Goal: Check status: Check status

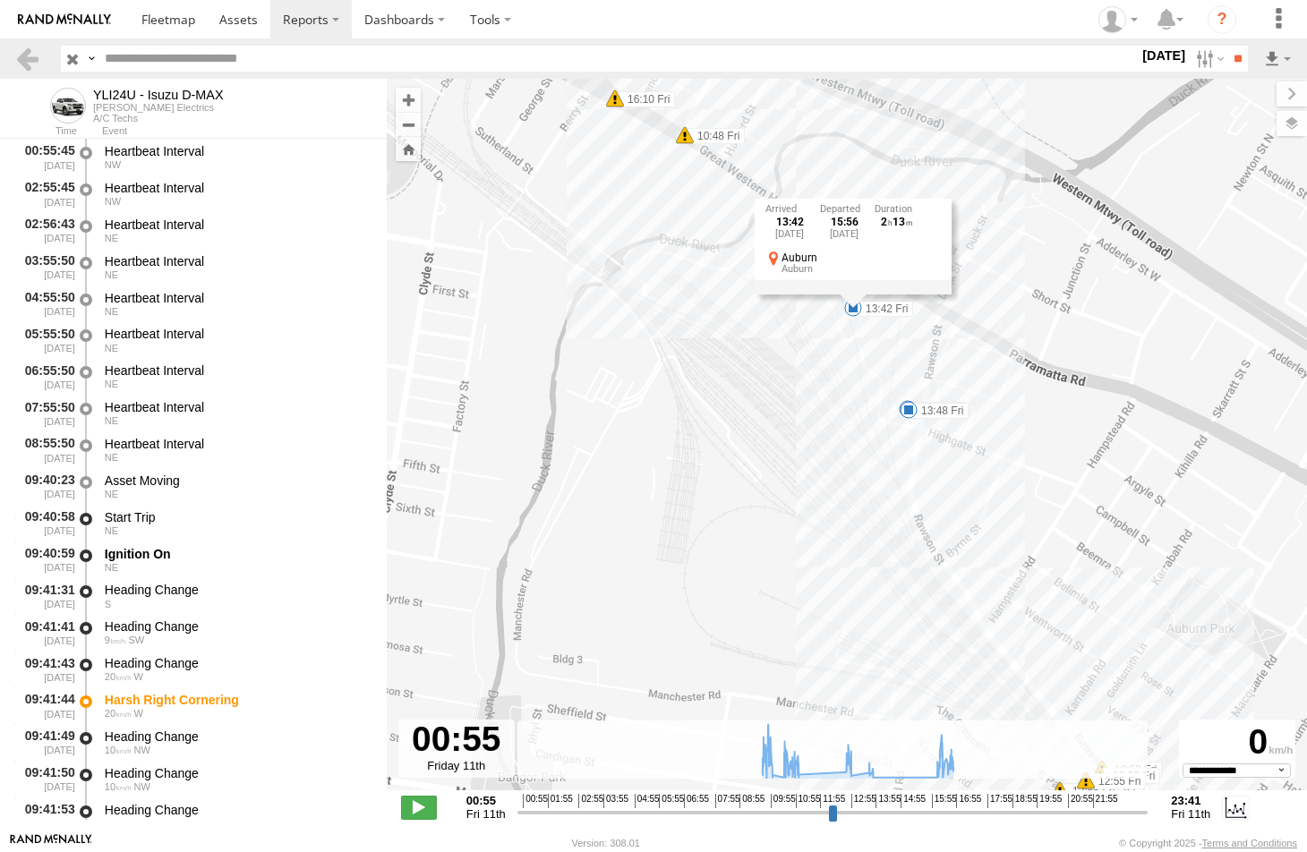
select select "**********"
click at [159, 19] on span at bounding box center [168, 19] width 54 height 17
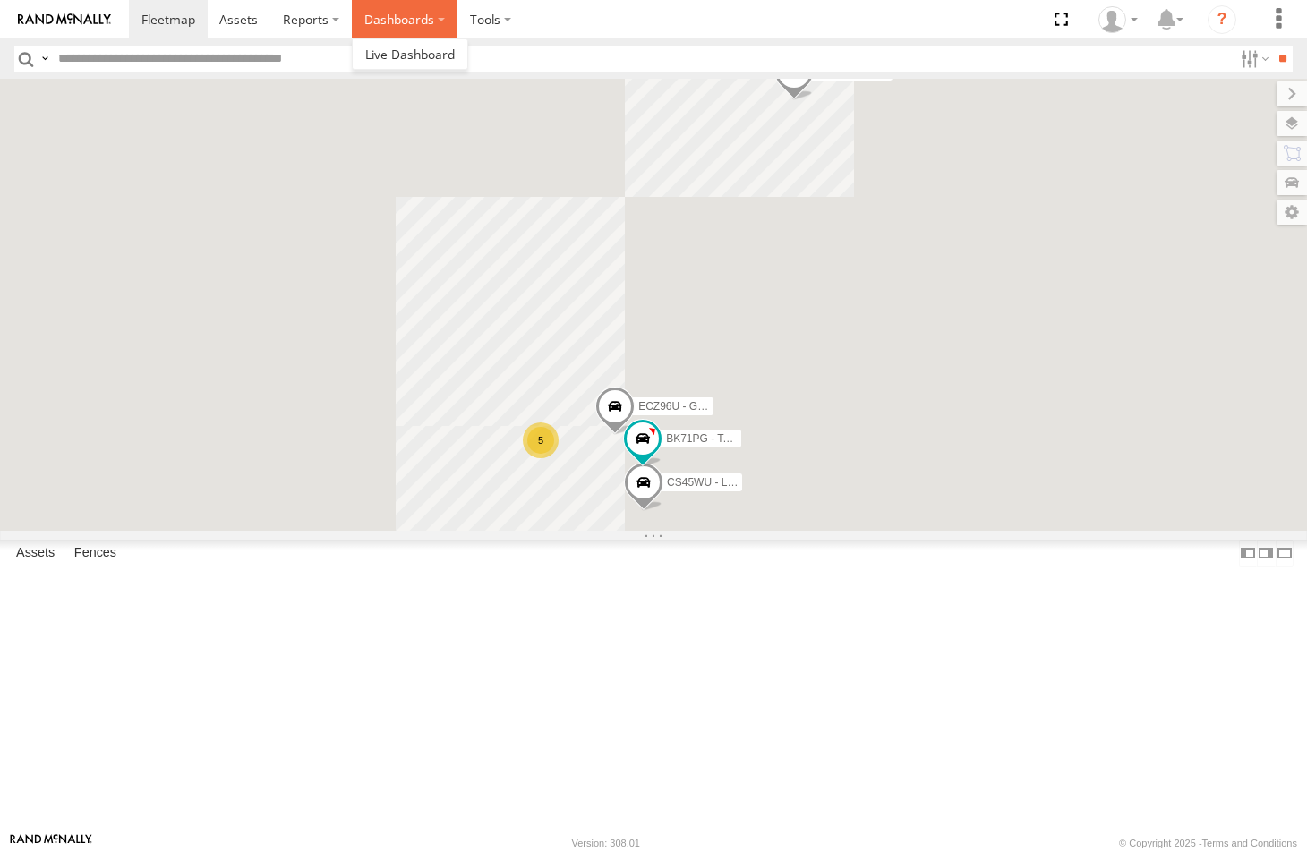
click at [387, 16] on label "Dashboards" at bounding box center [405, 19] width 106 height 38
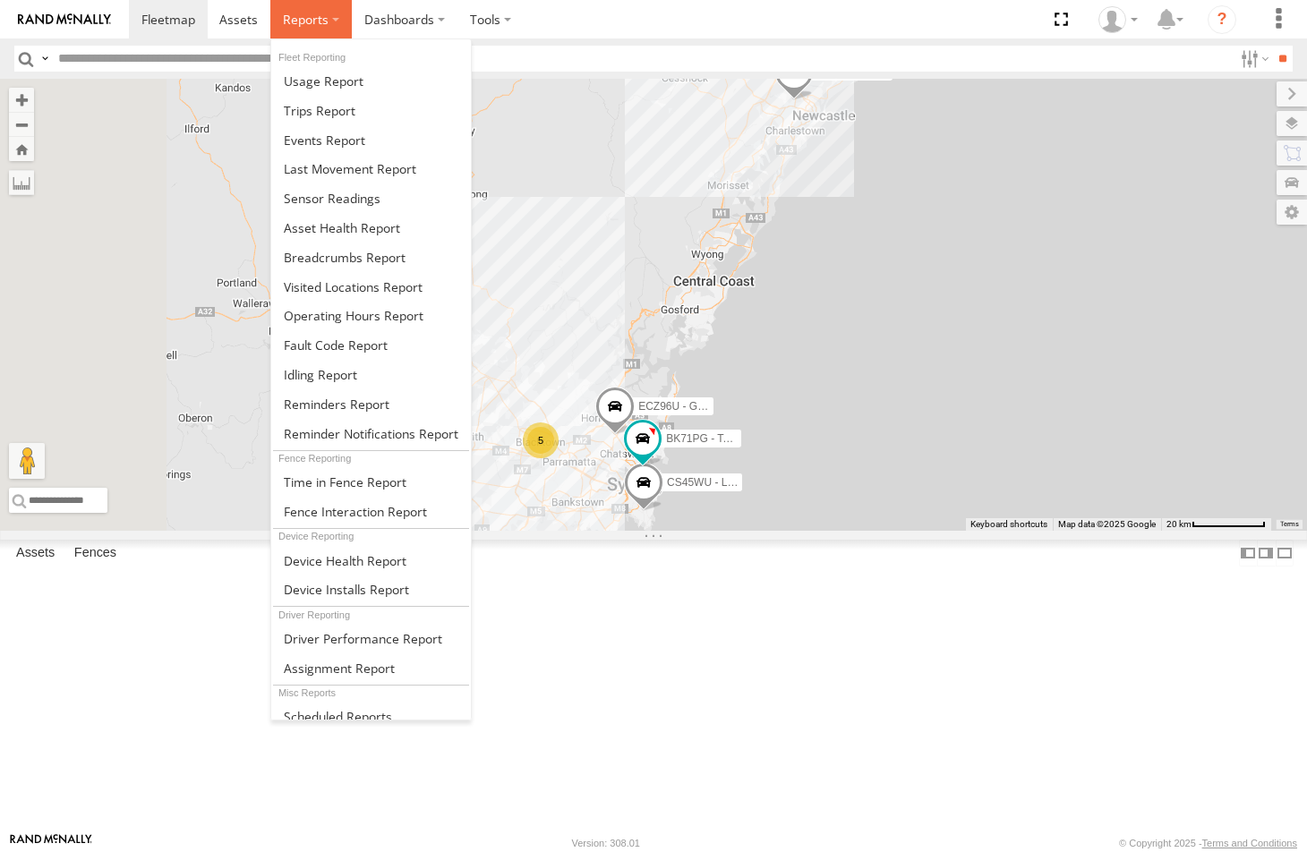
click at [316, 22] on span at bounding box center [306, 19] width 46 height 17
click at [310, 257] on span at bounding box center [345, 257] width 122 height 17
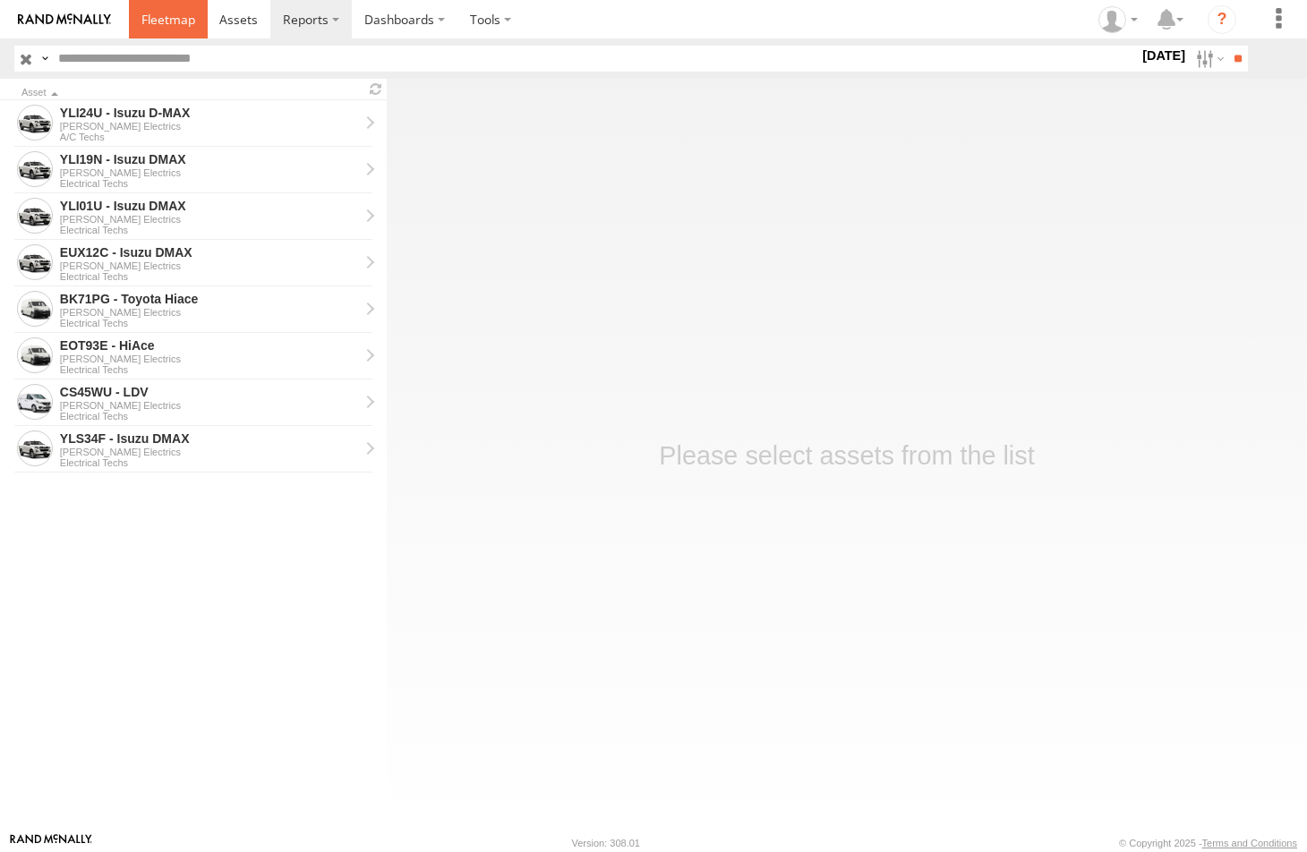
click at [176, 28] on span at bounding box center [168, 19] width 54 height 17
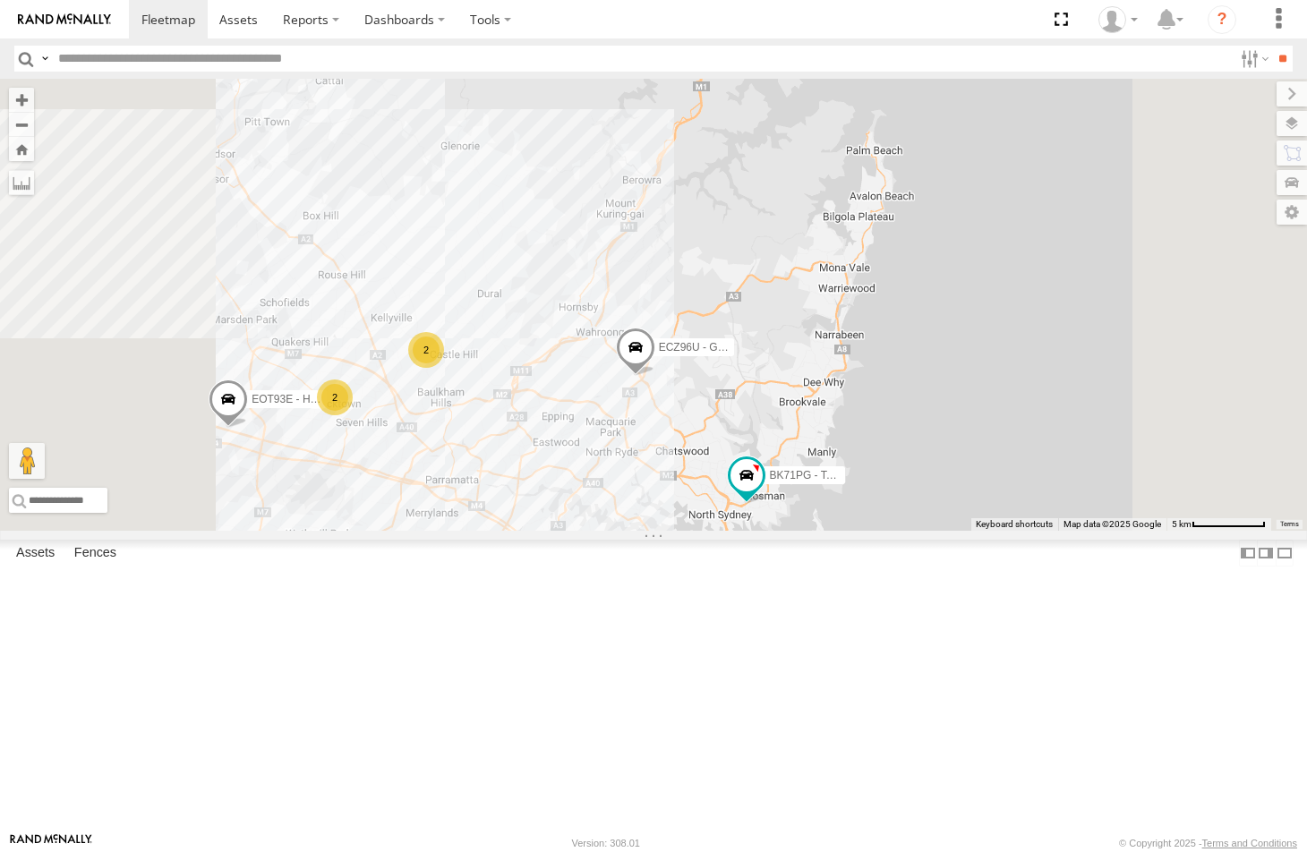
click at [655, 375] on span at bounding box center [635, 351] width 39 height 48
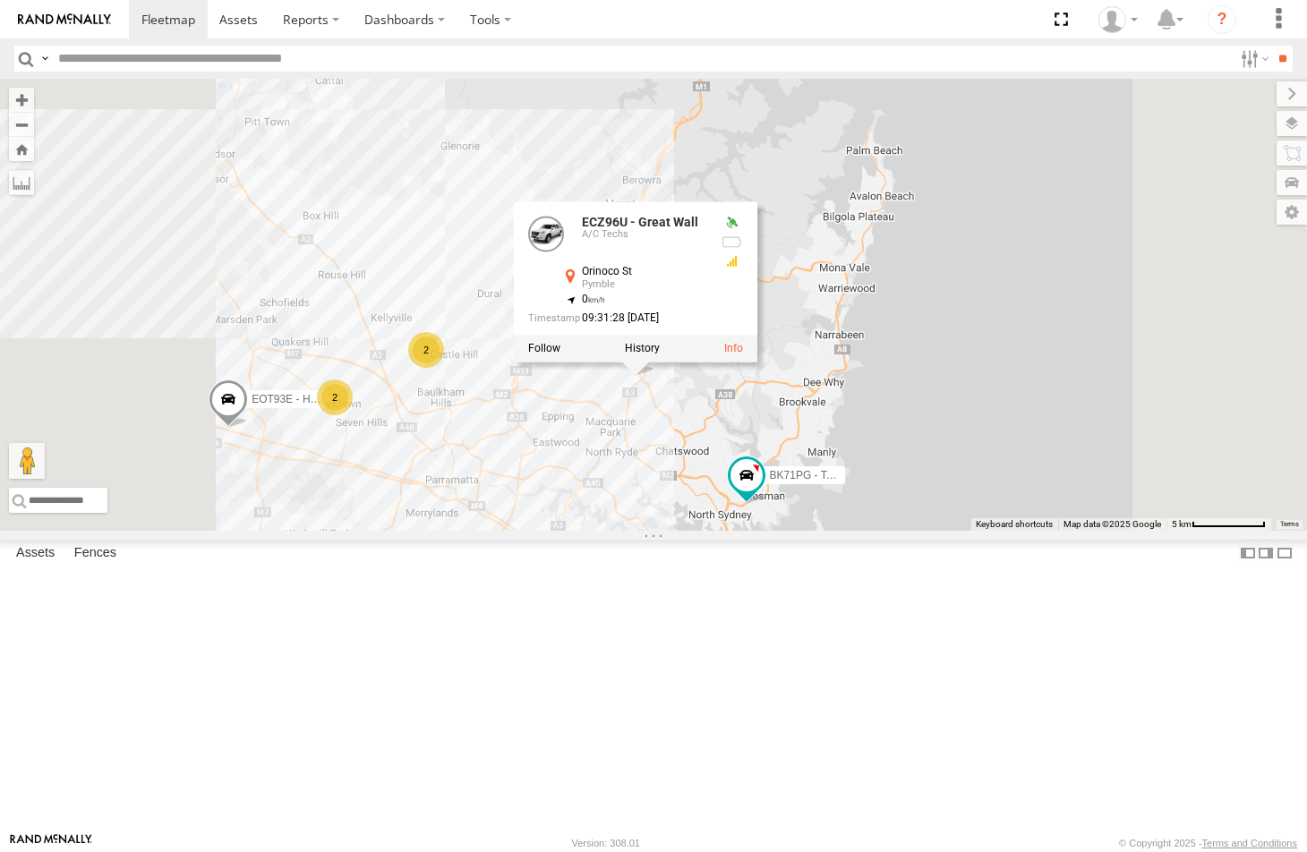
click at [248, 428] on span at bounding box center [228, 403] width 39 height 48
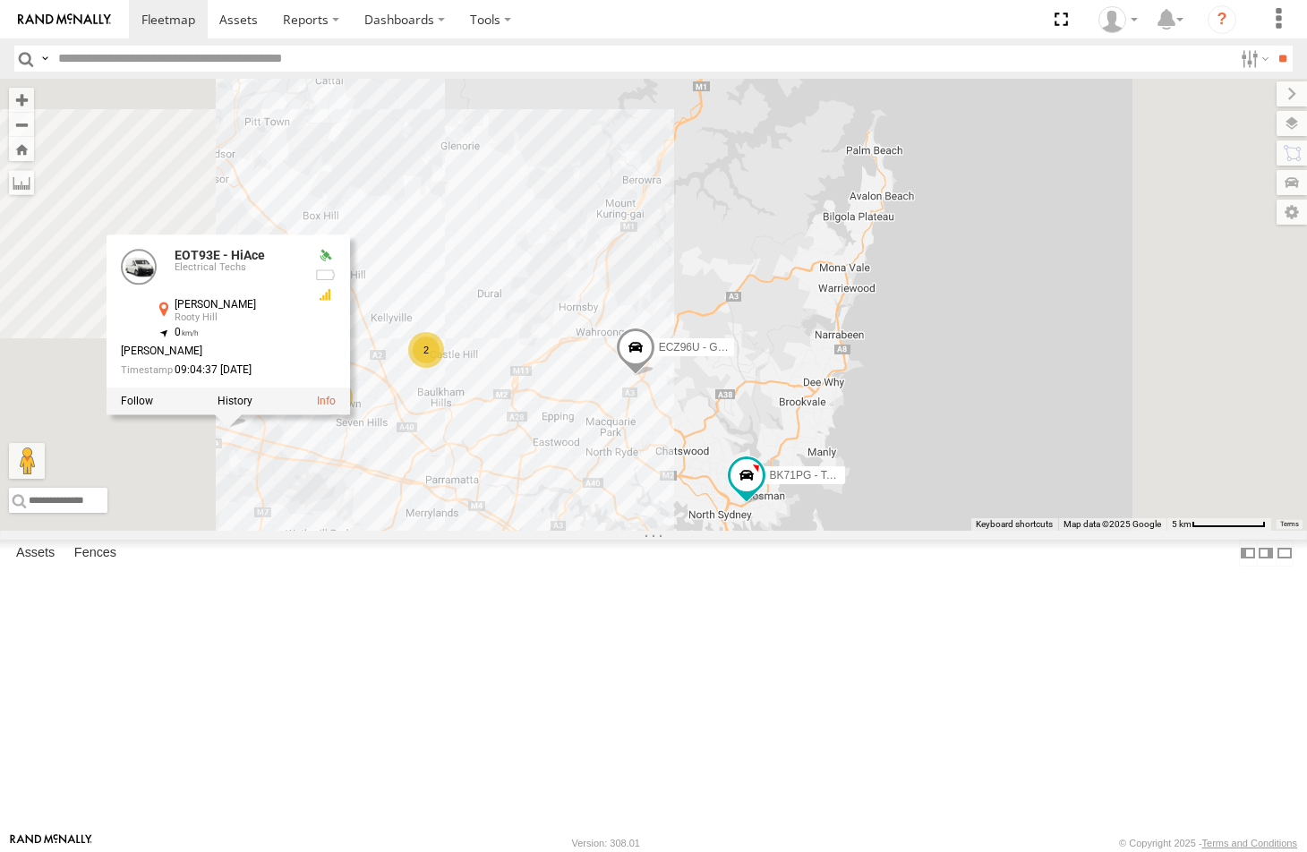
click at [769, 677] on span at bounding box center [748, 653] width 39 height 48
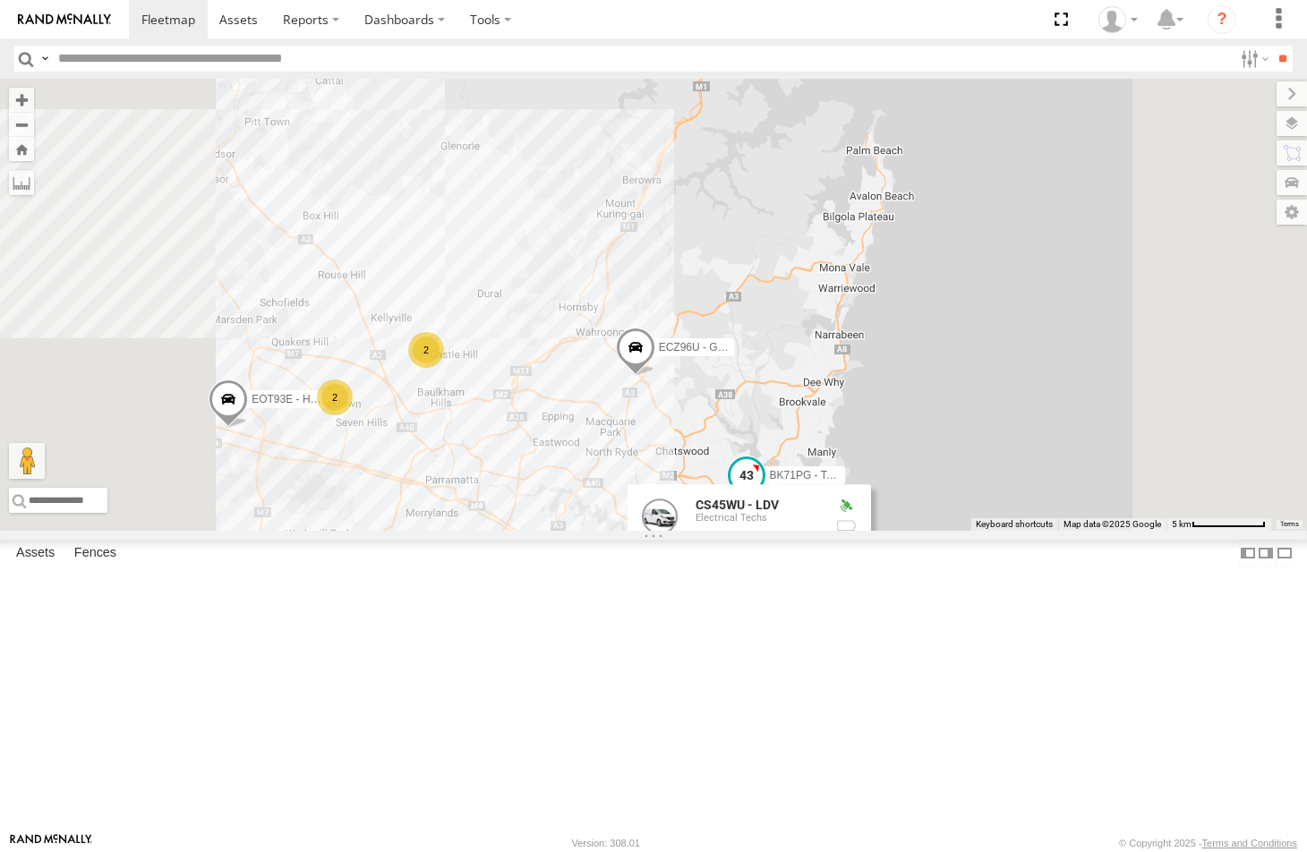
click at [762, 491] on span at bounding box center [746, 475] width 32 height 32
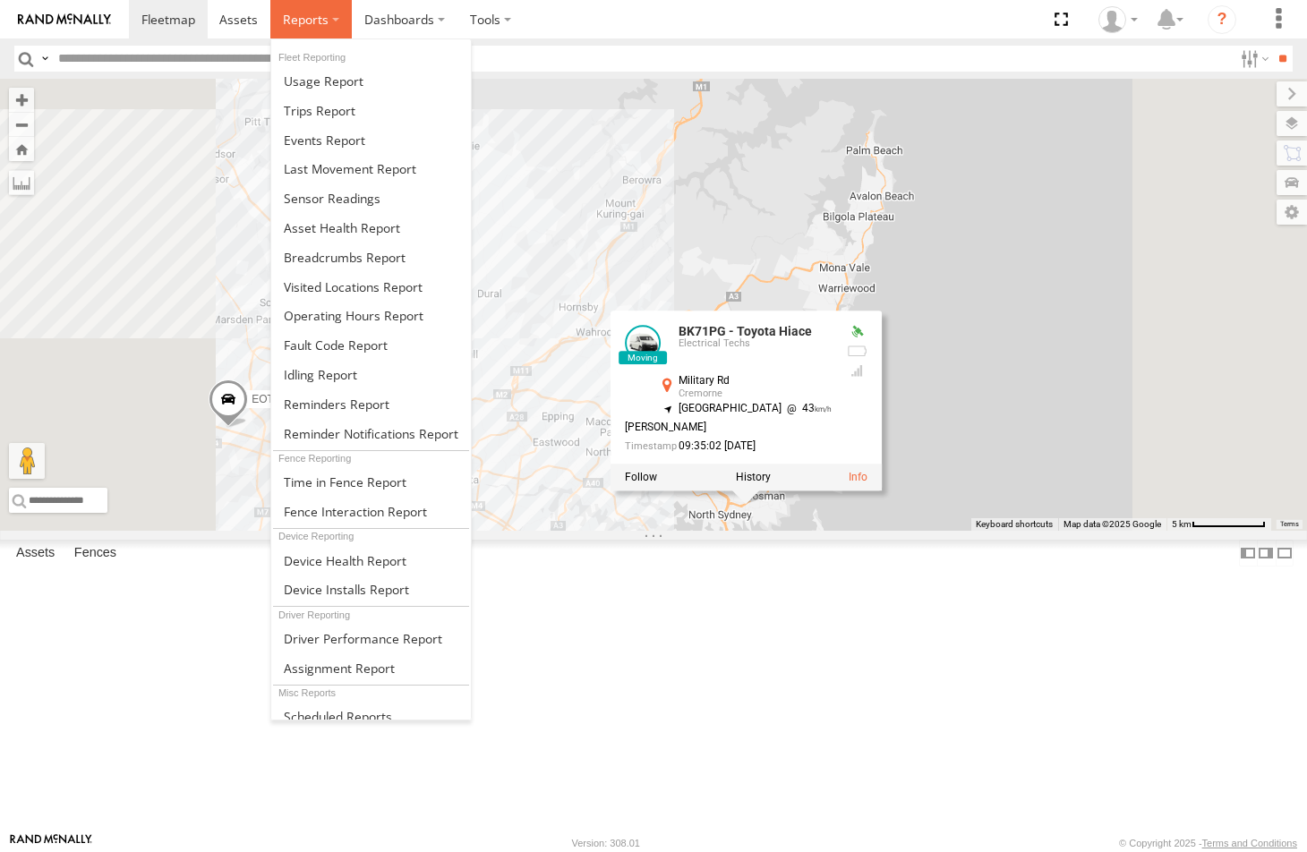
click at [319, 23] on span at bounding box center [306, 19] width 46 height 17
click at [317, 259] on span at bounding box center [345, 257] width 122 height 17
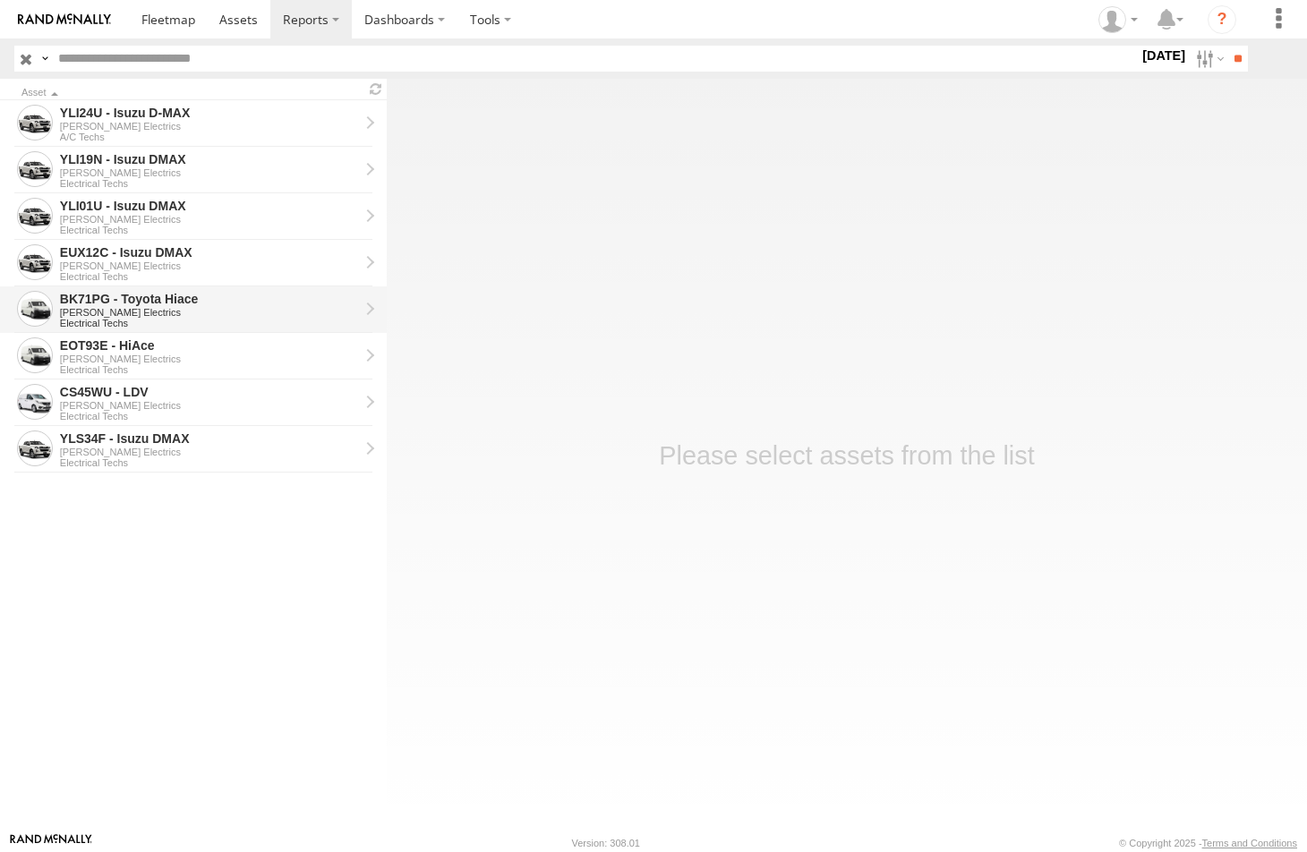
click at [123, 304] on div "BK71PG - Toyota Hiace" at bounding box center [209, 299] width 299 height 16
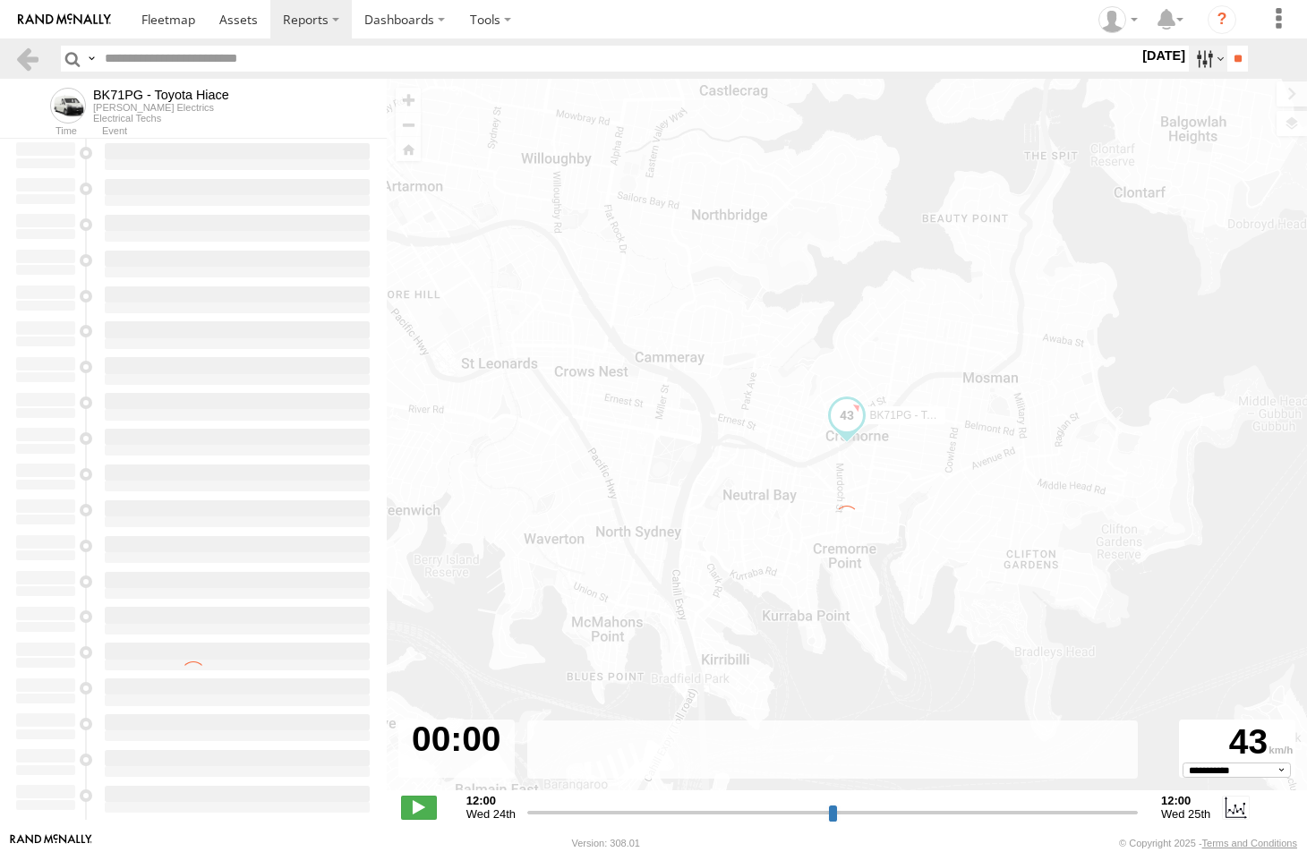
click at [1196, 58] on label at bounding box center [1207, 59] width 38 height 26
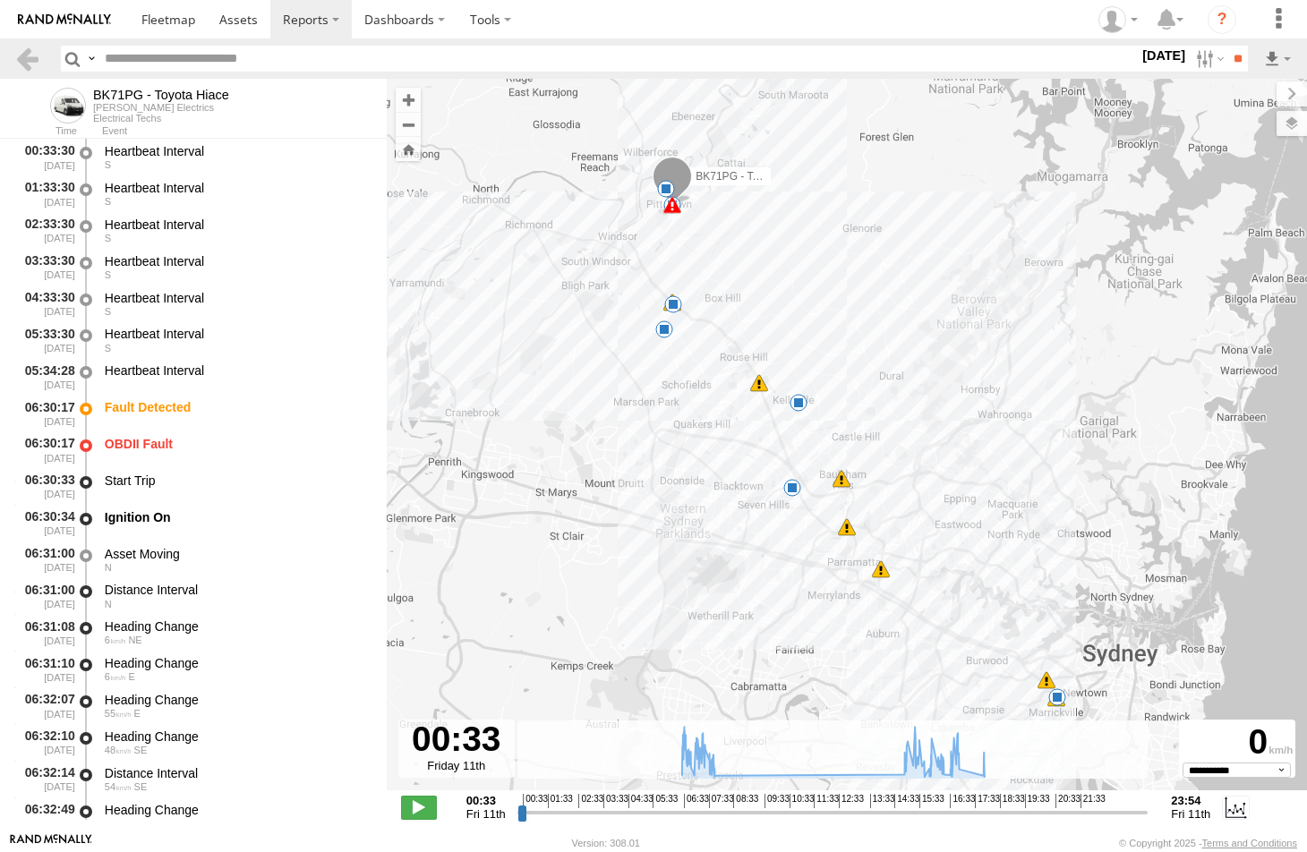
click at [0, 0] on label at bounding box center [0, 0] width 0 height 0
click at [1235, 52] on input "**" at bounding box center [1237, 59] width 21 height 26
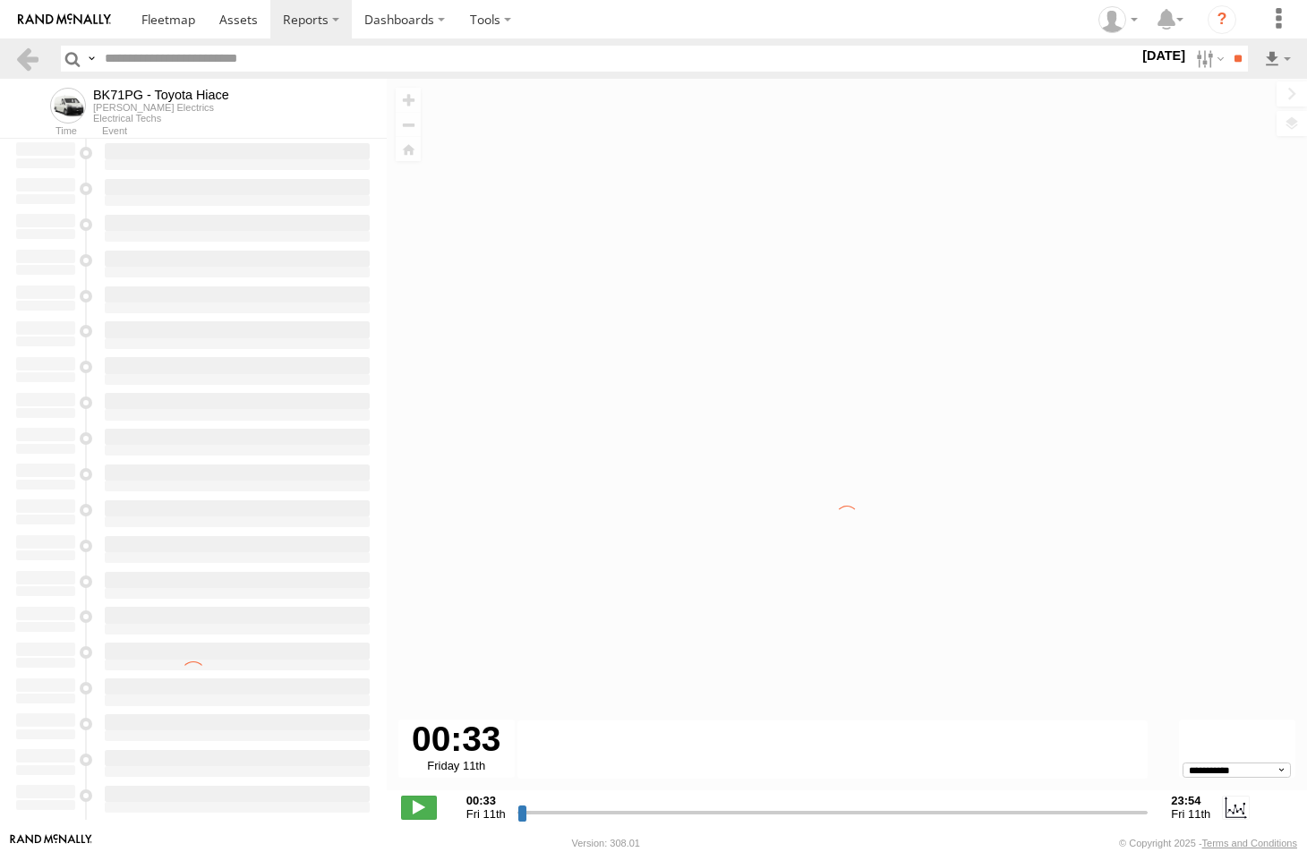
type input "**********"
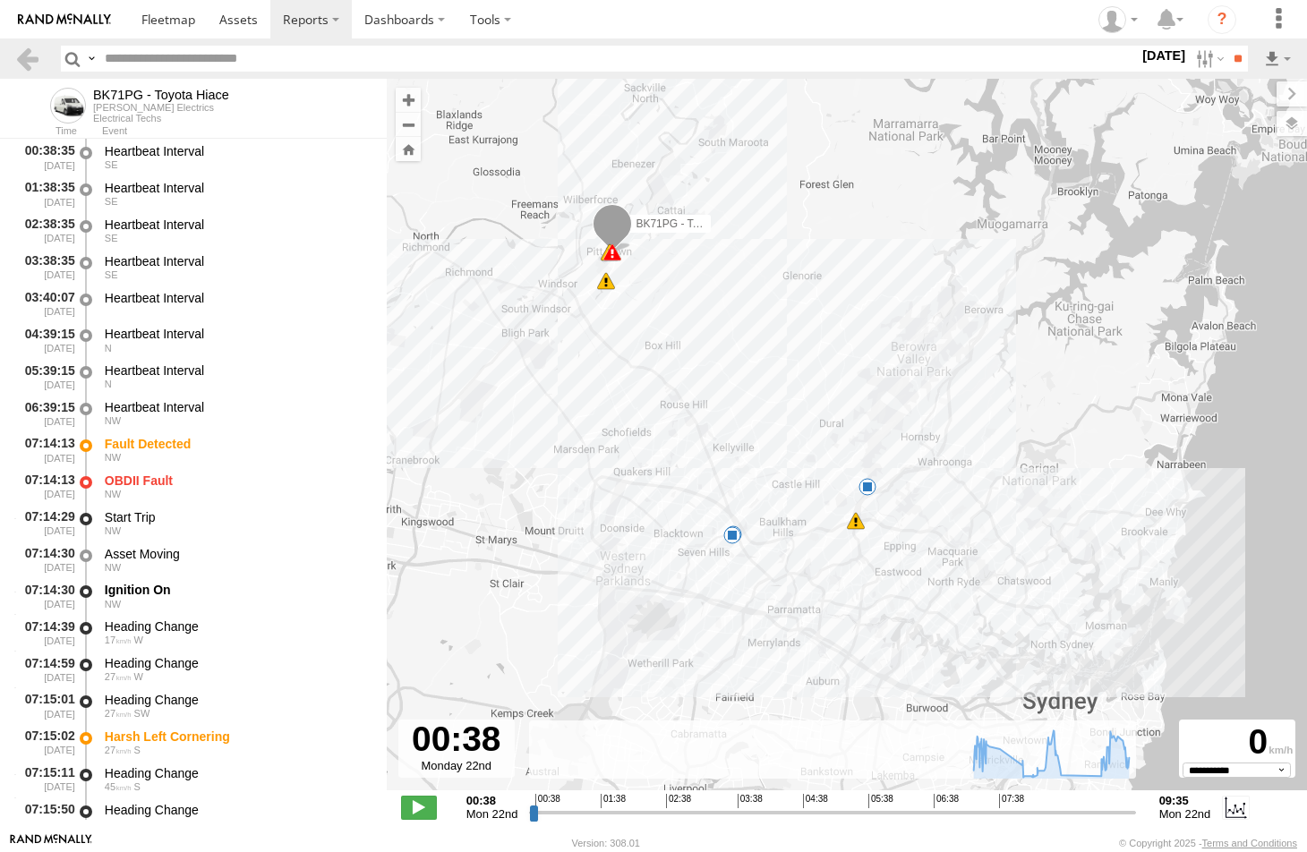
click at [615, 238] on span at bounding box center [611, 228] width 39 height 48
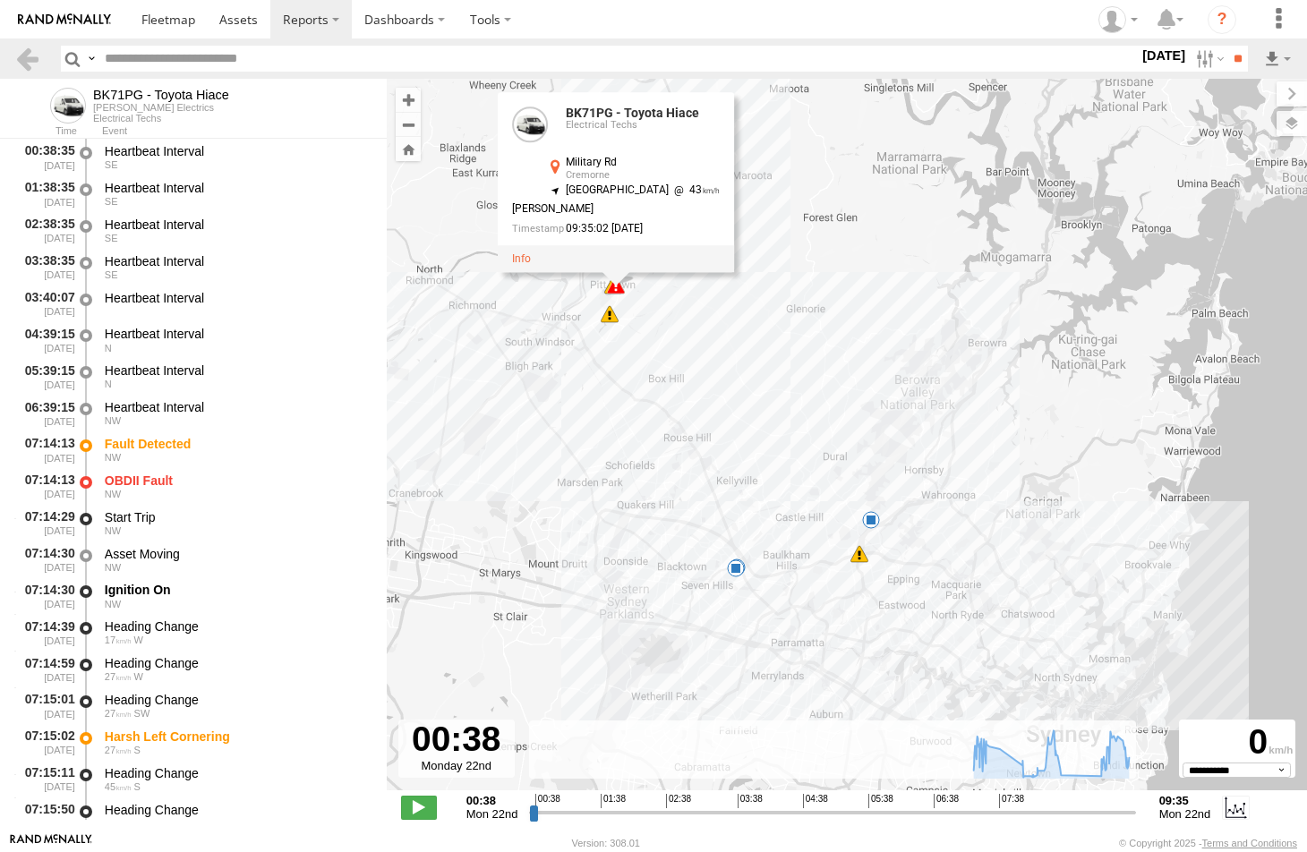
drag, startPoint x: 785, startPoint y: 303, endPoint x: 789, endPoint y: 349, distance: 45.9
click at [789, 349] on div "BK71PG - Toyota Hiace 07:14 Mon 07:14 Mon 07:15 Mon 07:17 Mon 08:03 Mon 08:15 M…" at bounding box center [847, 444] width 920 height 730
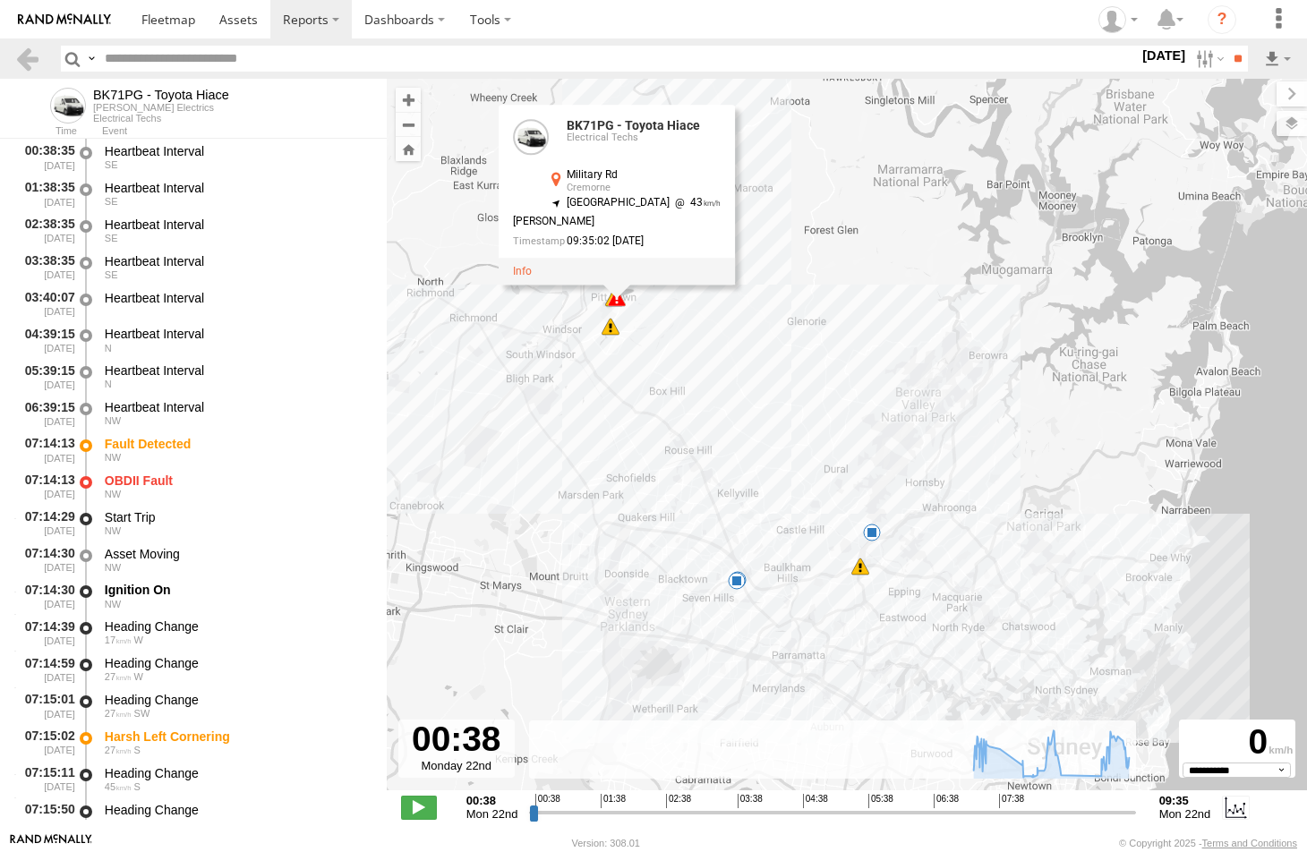
click at [736, 582] on span at bounding box center [737, 581] width 18 height 18
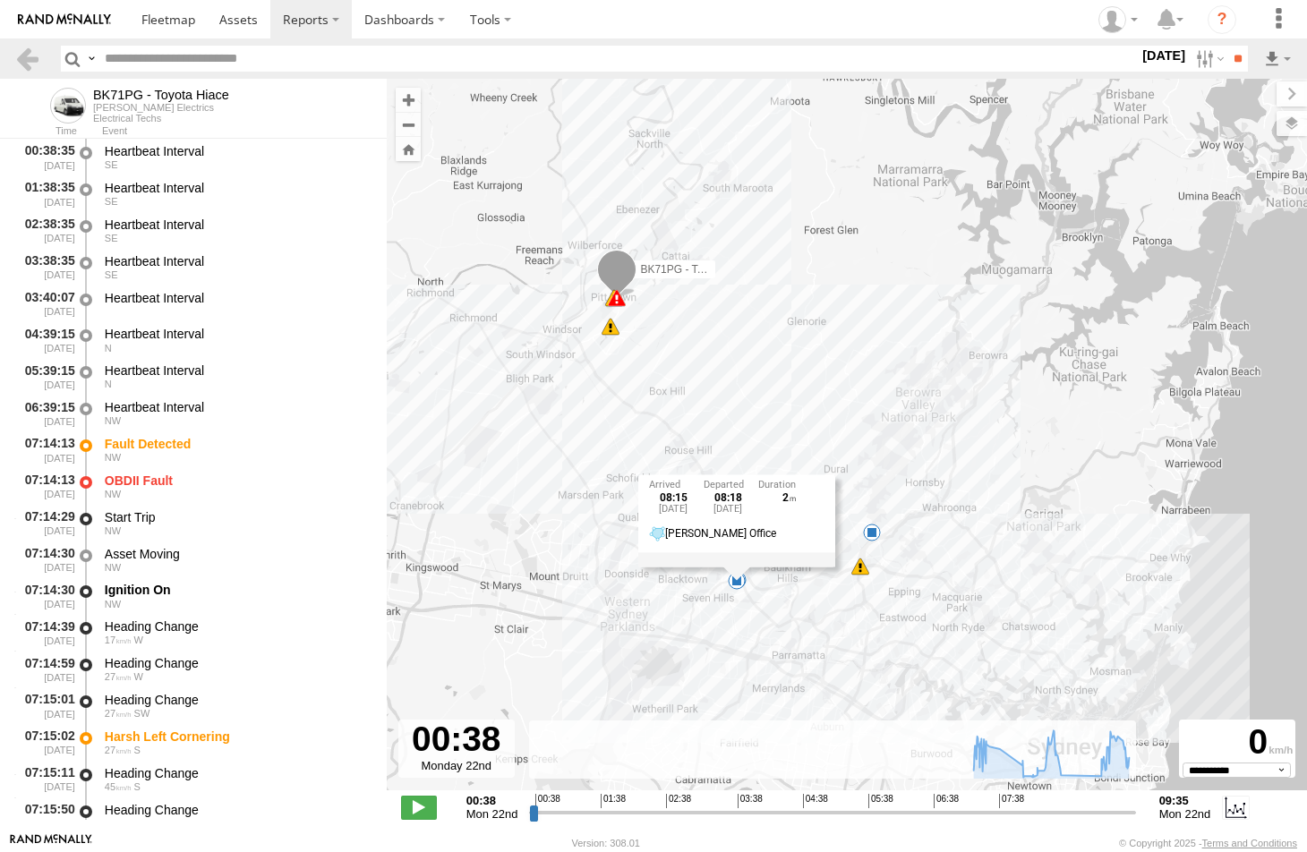
click at [874, 541] on div "BK71PG - Toyota Hiace 07:14 Mon 07:14 Mon 07:15 Mon 07:17 Mon 08:03 Mon 08:15 M…" at bounding box center [847, 444] width 920 height 730
click at [874, 537] on span at bounding box center [872, 533] width 18 height 18
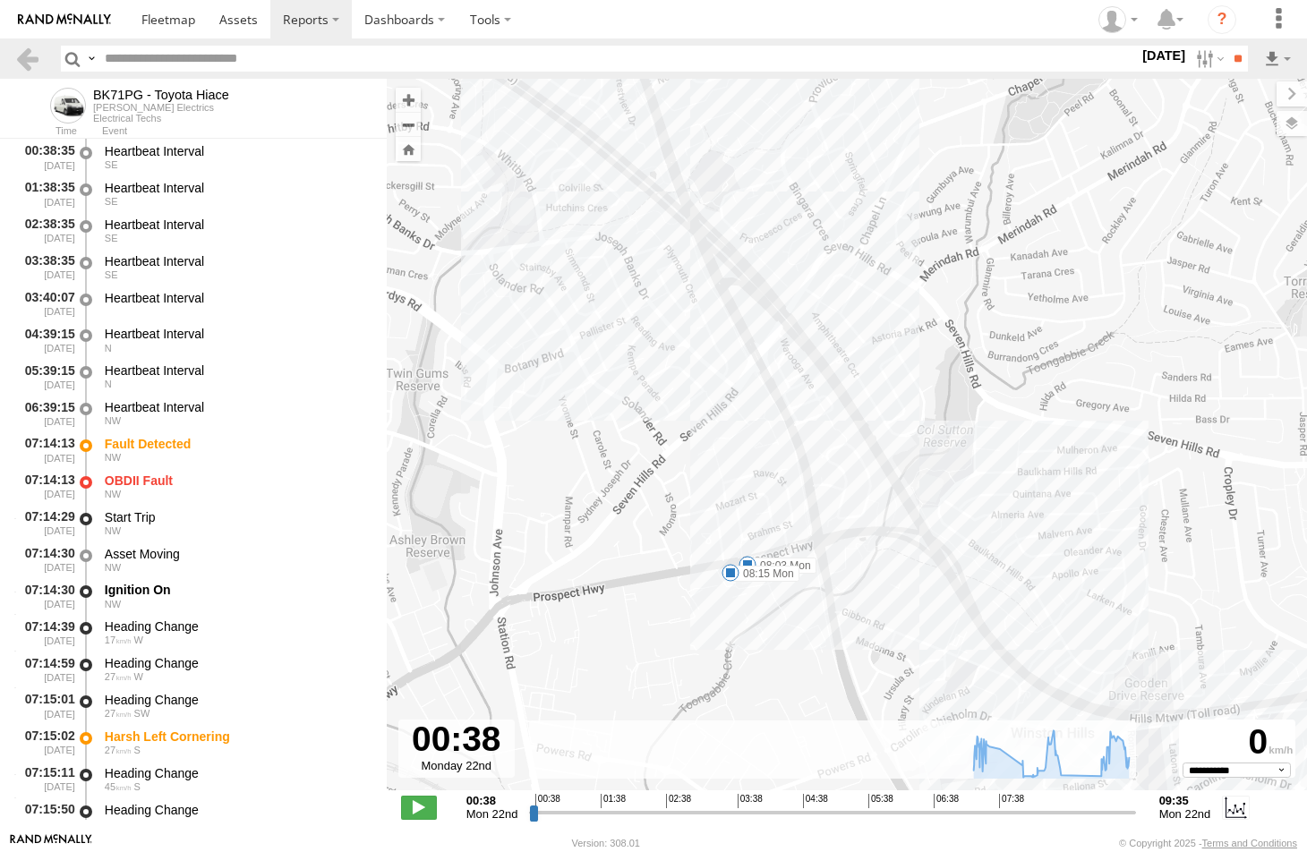
click at [745, 561] on span at bounding box center [747, 565] width 18 height 18
